Goal: Navigation & Orientation: Find specific page/section

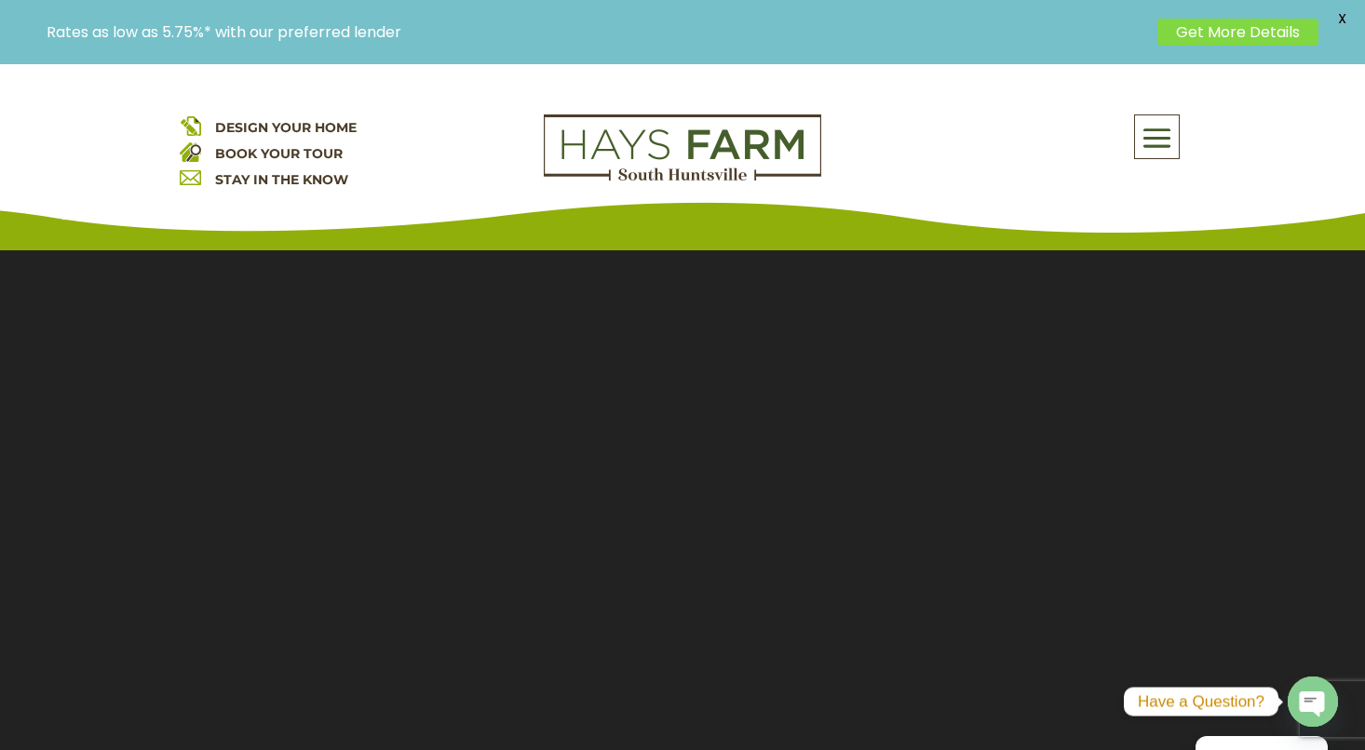
click at [303, 129] on span "DESIGN YOUR HOME" at bounding box center [286, 127] width 142 height 17
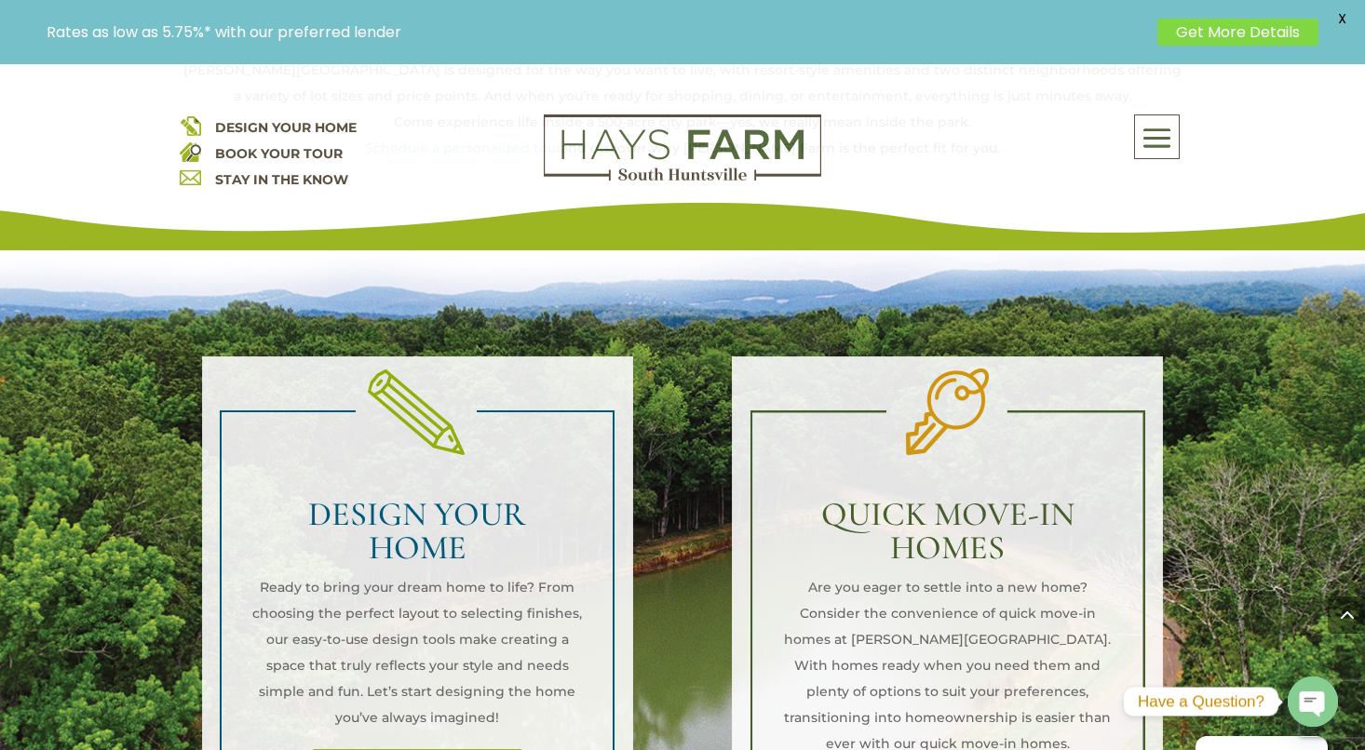
scroll to position [1275, 0]
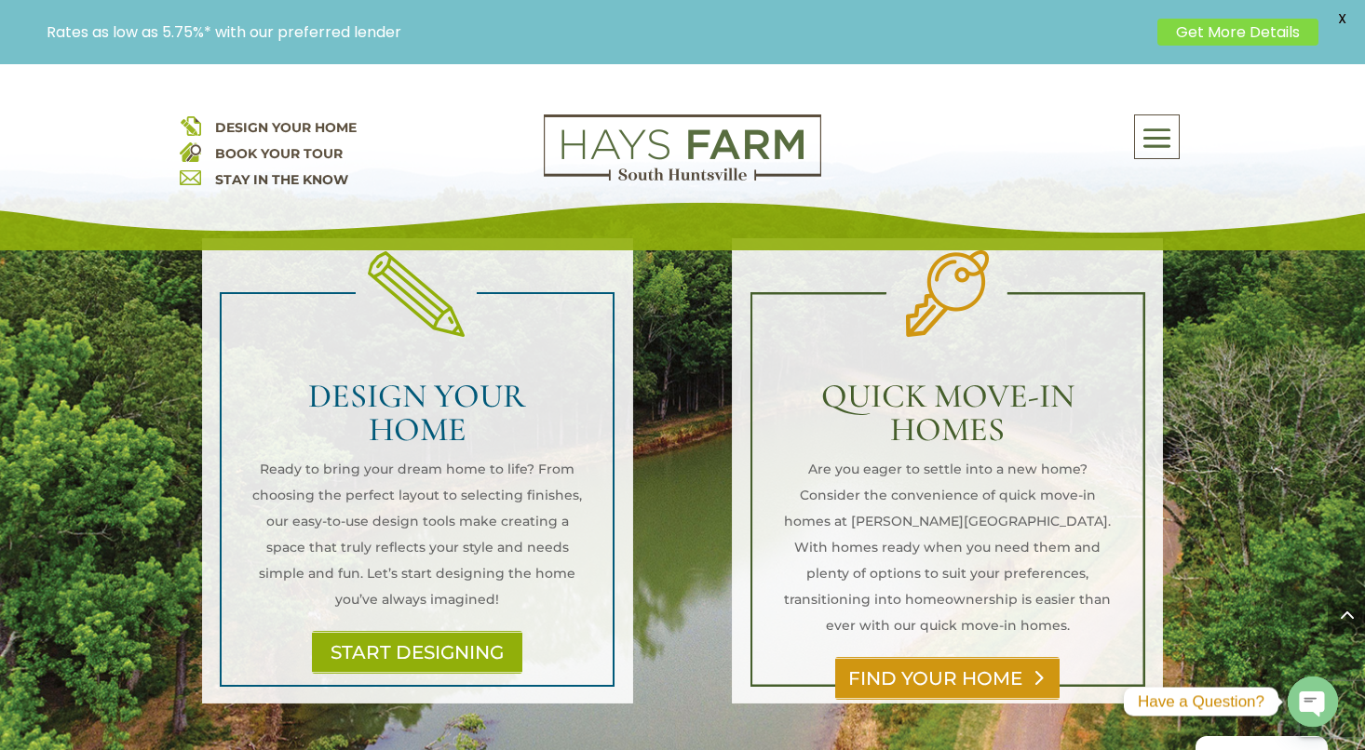
click at [924, 657] on link "FIND YOUR HOME" at bounding box center [947, 678] width 224 height 43
